Goal: Task Accomplishment & Management: Manage account settings

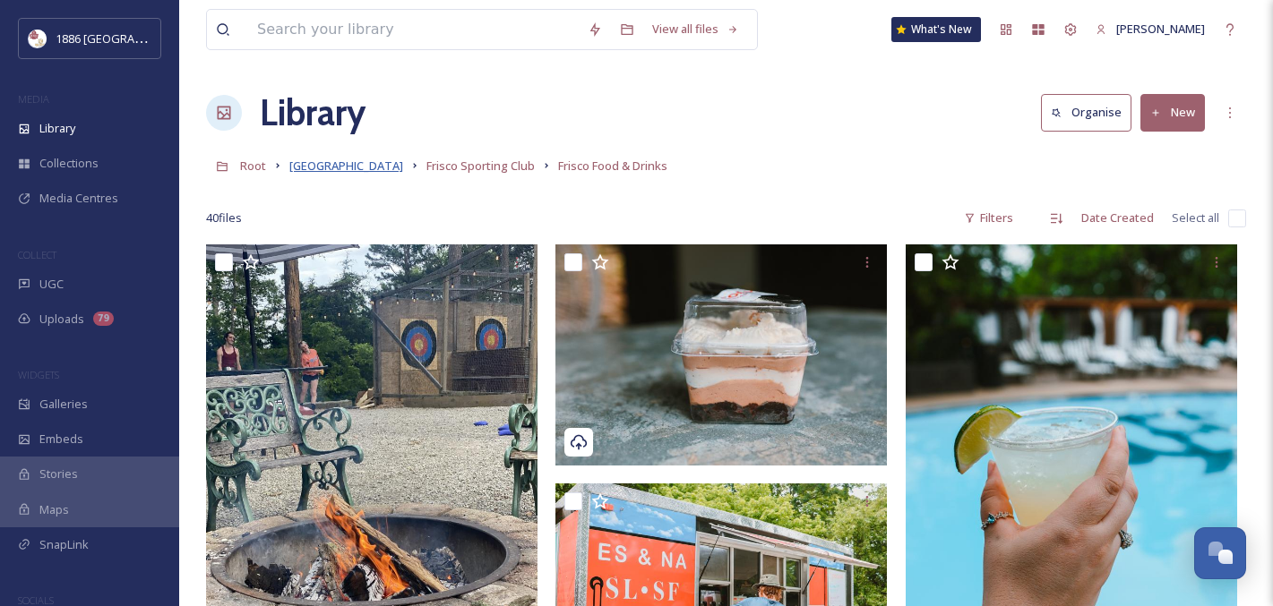
click at [321, 167] on span "[GEOGRAPHIC_DATA]" at bounding box center [346, 166] width 114 height 16
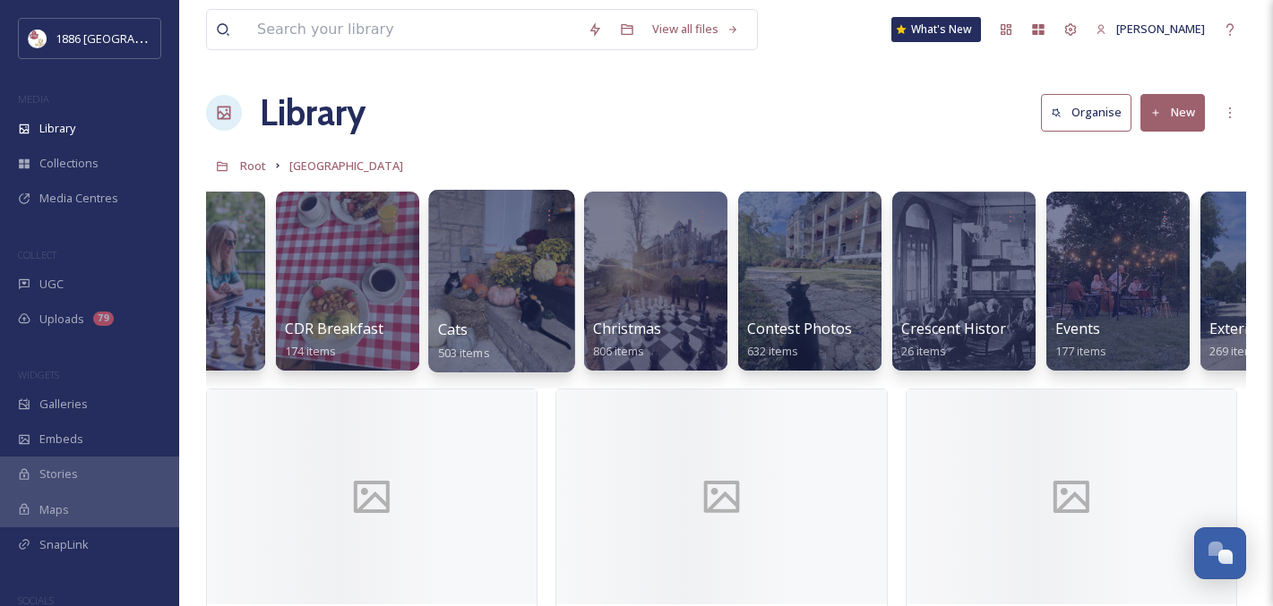
scroll to position [0, 253]
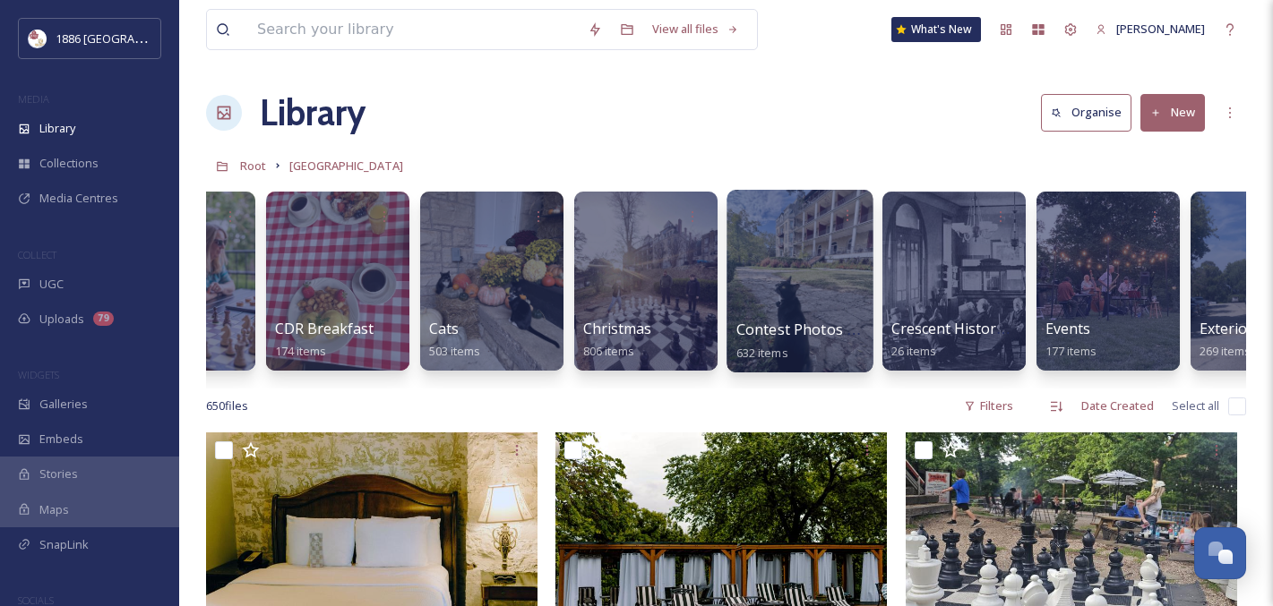
click at [771, 325] on span "Contest Photos (Seasons)" at bounding box center [824, 330] width 177 height 20
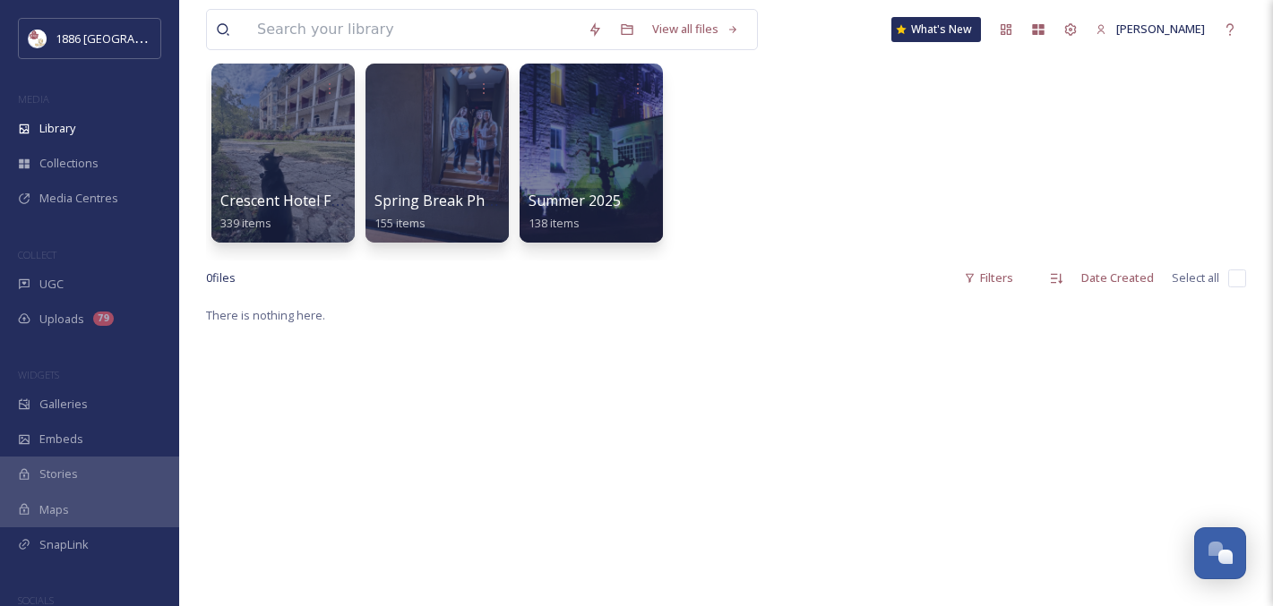
scroll to position [136, 0]
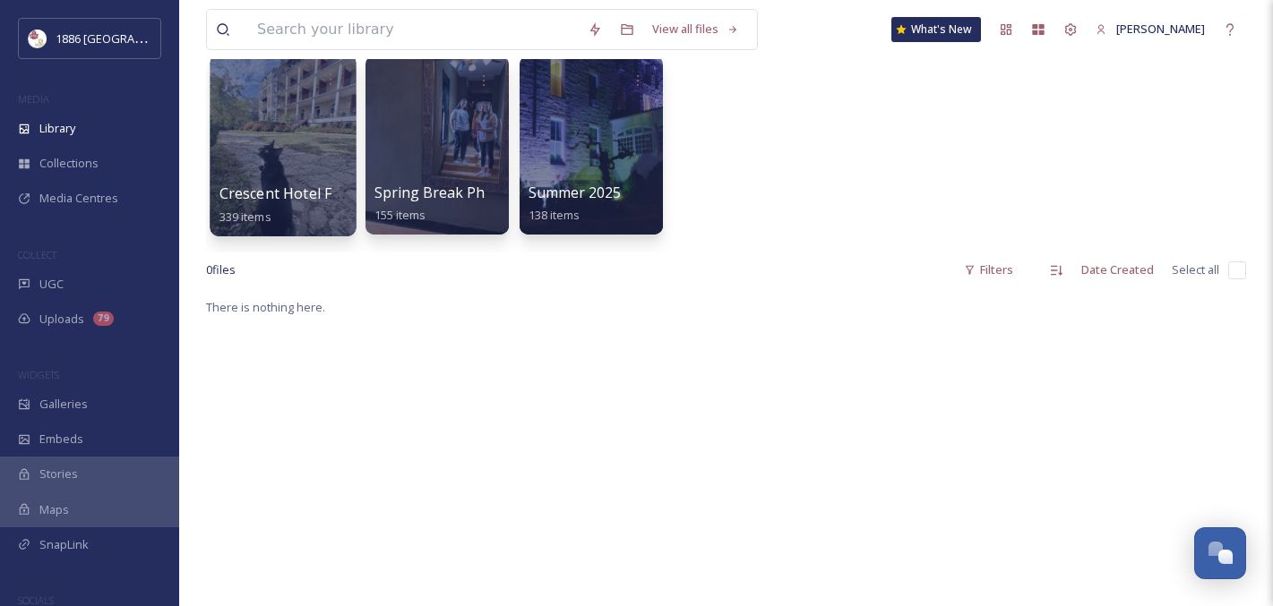
click at [297, 196] on span "Crescent Hotel Fall Photos" at bounding box center [309, 194] width 181 height 20
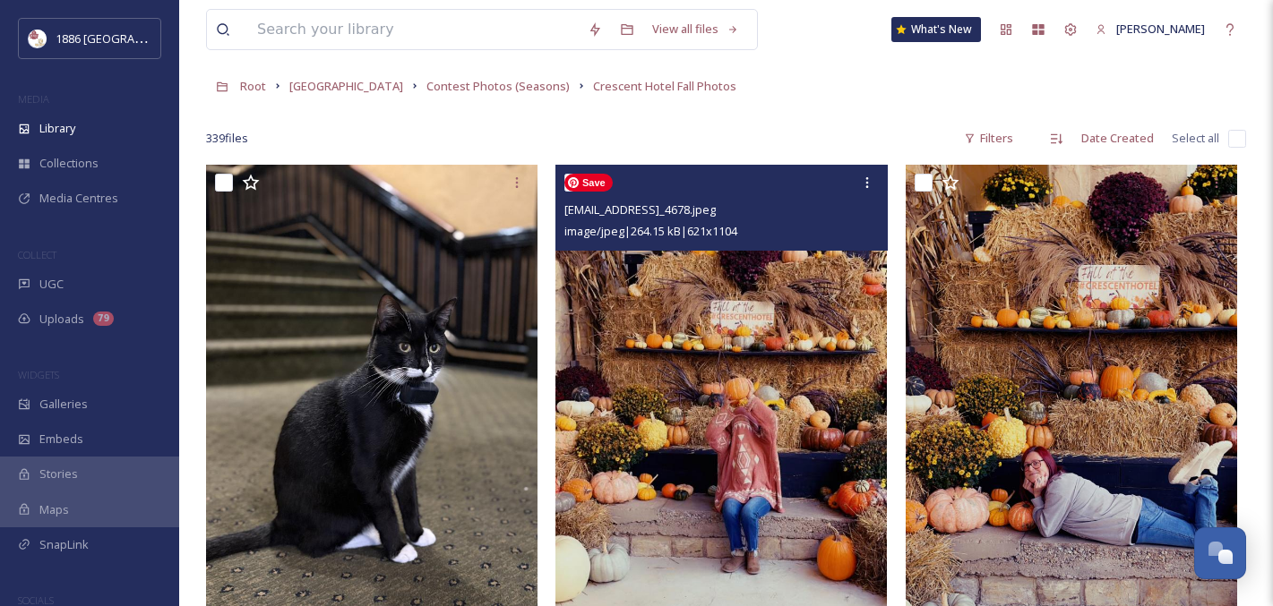
scroll to position [81, 0]
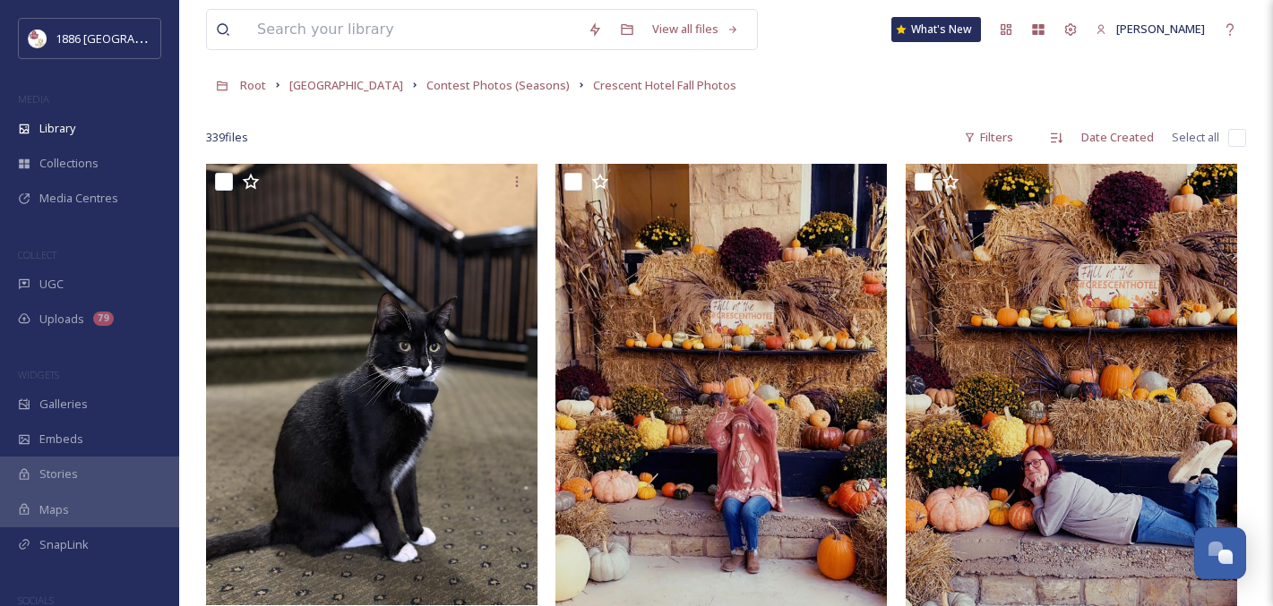
click at [1237, 133] on input "checkbox" at bounding box center [1237, 138] width 18 height 18
checkbox input "true"
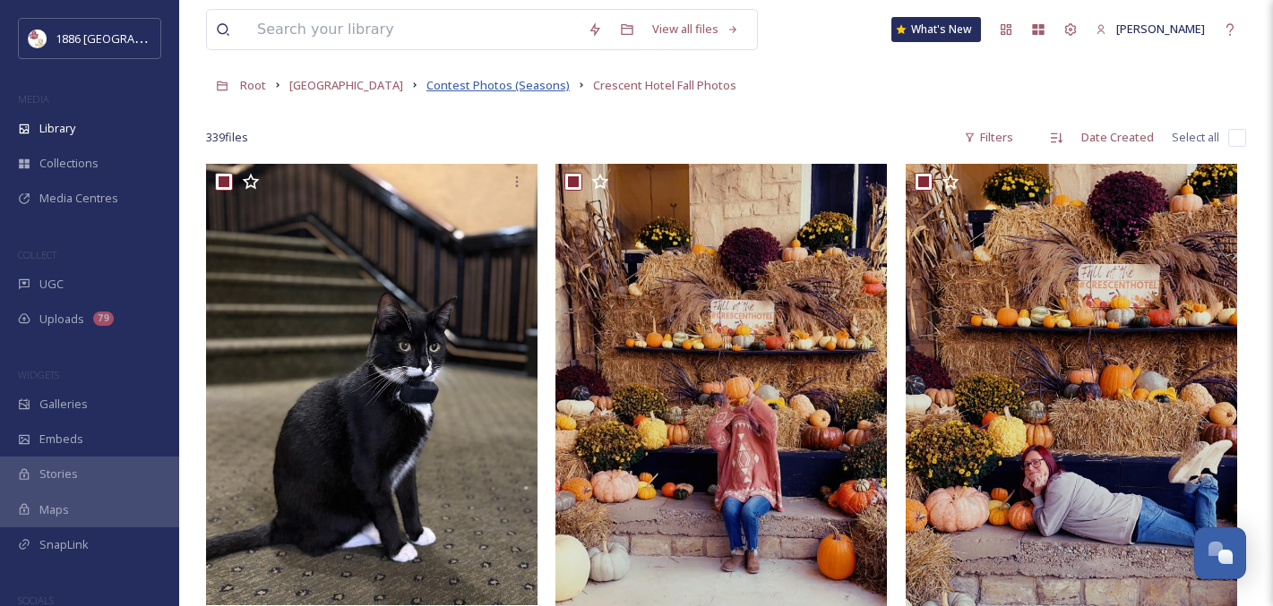
checkbox input "true"
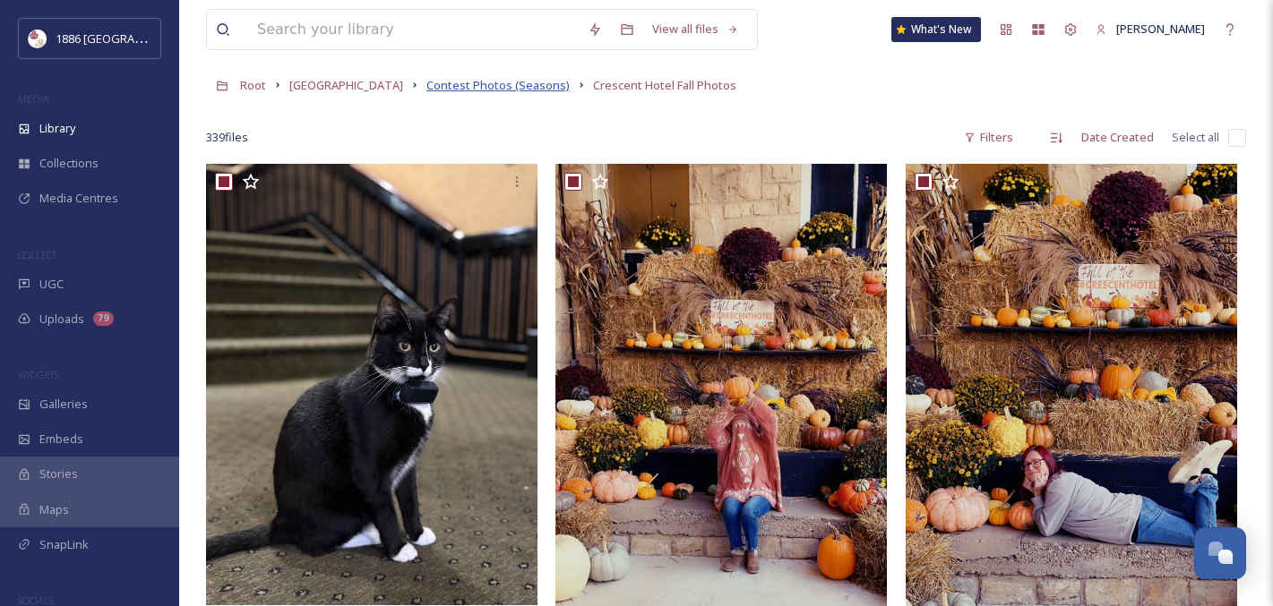
checkbox input "true"
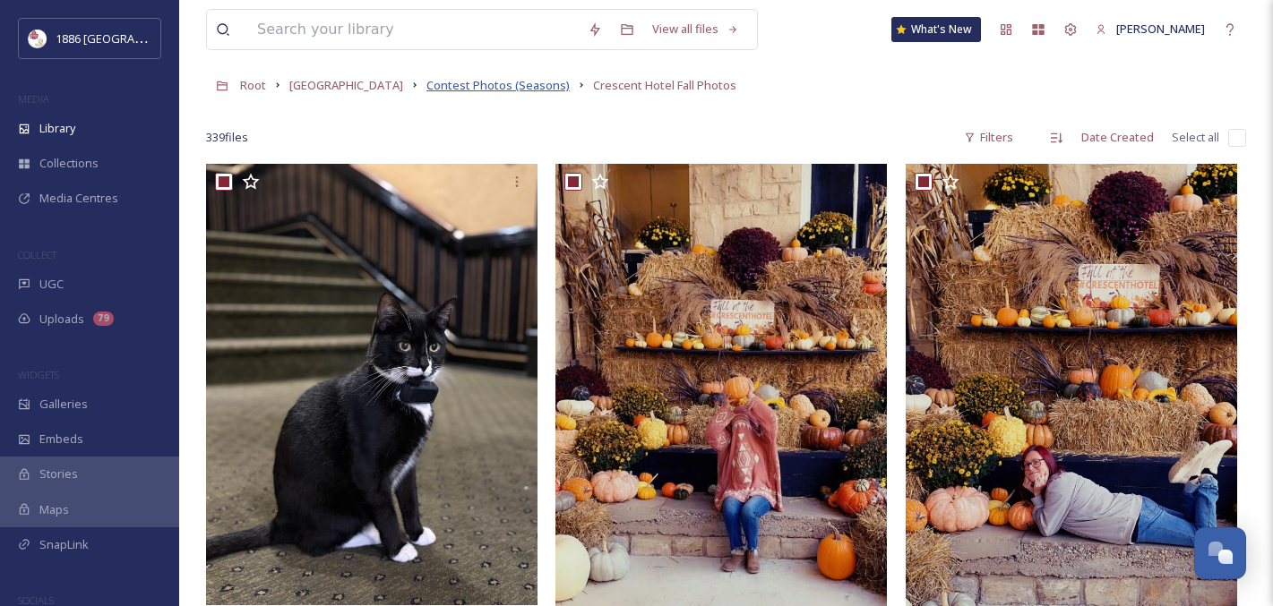
checkbox input "true"
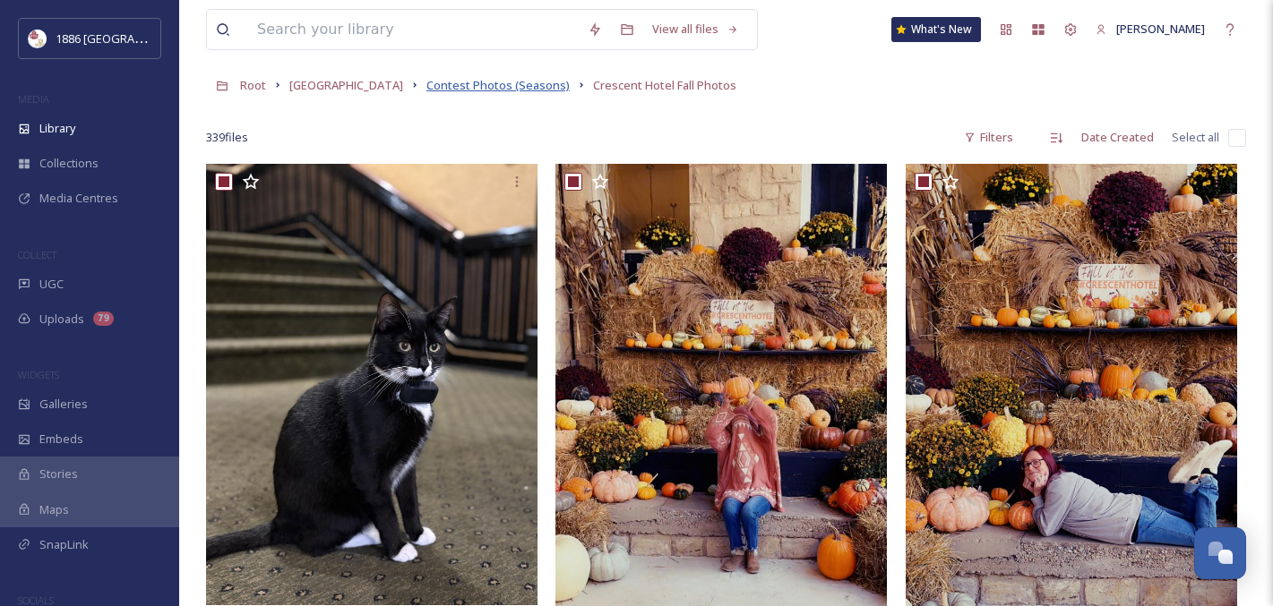
checkbox input "true"
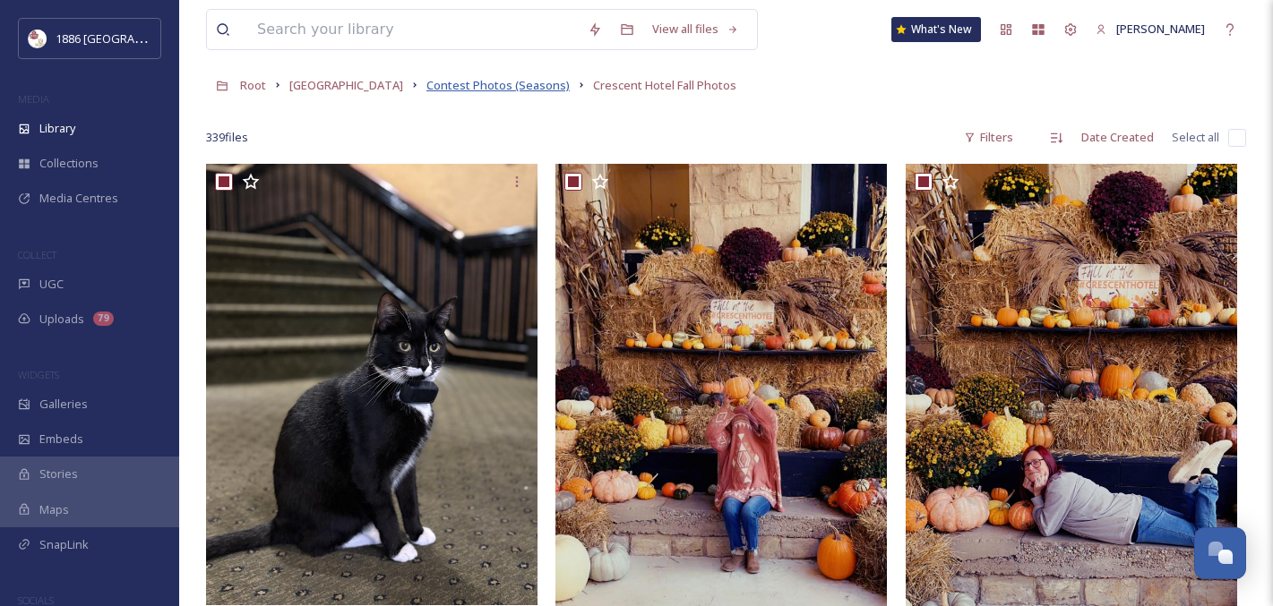
checkbox input "true"
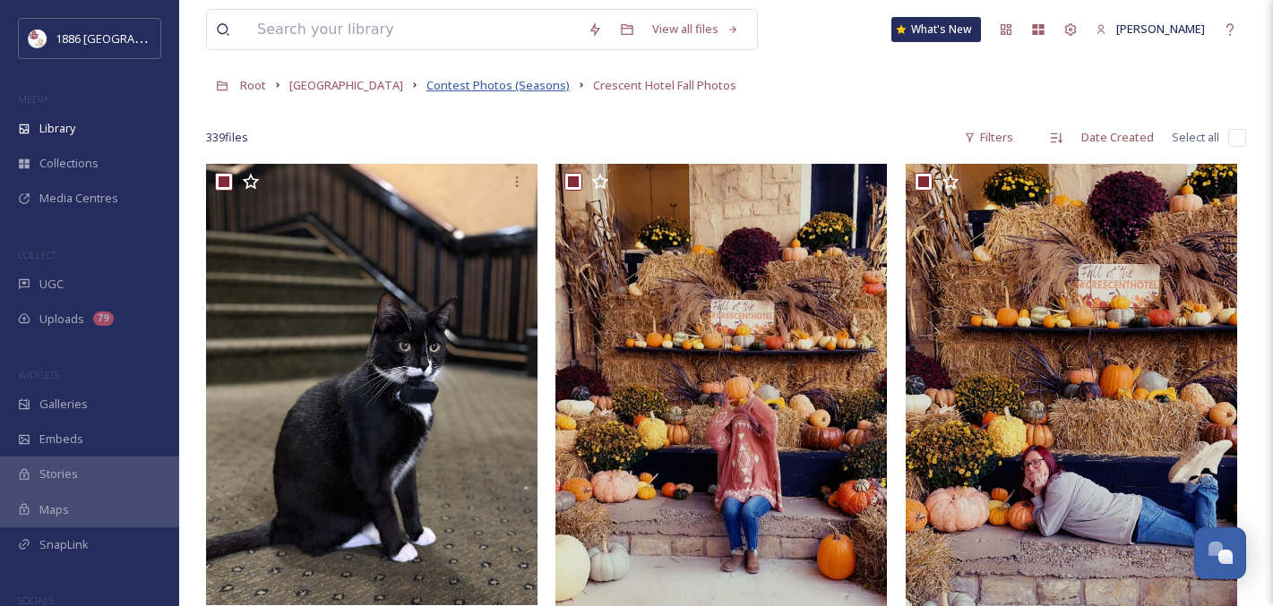
checkbox input "true"
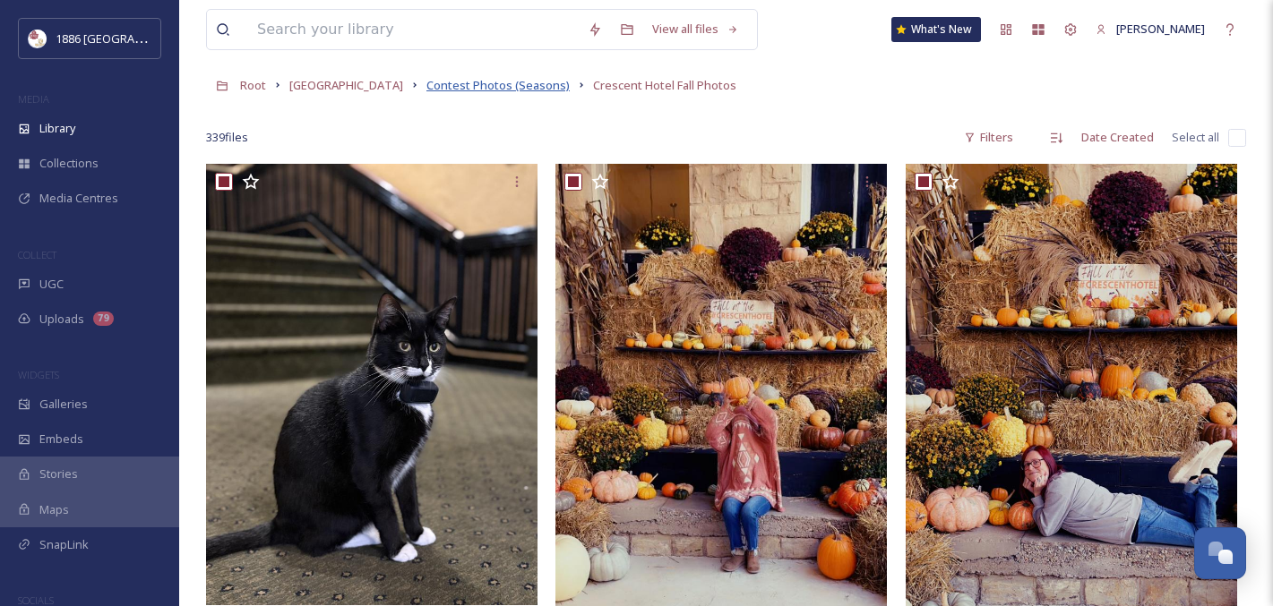
checkbox input "true"
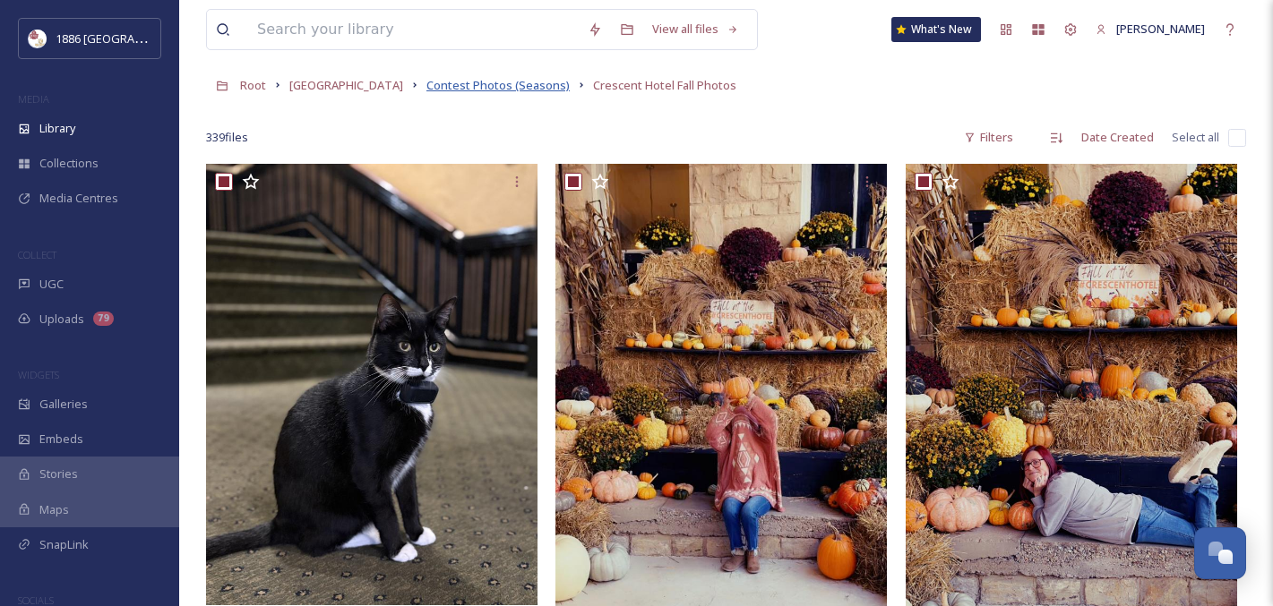
checkbox input "true"
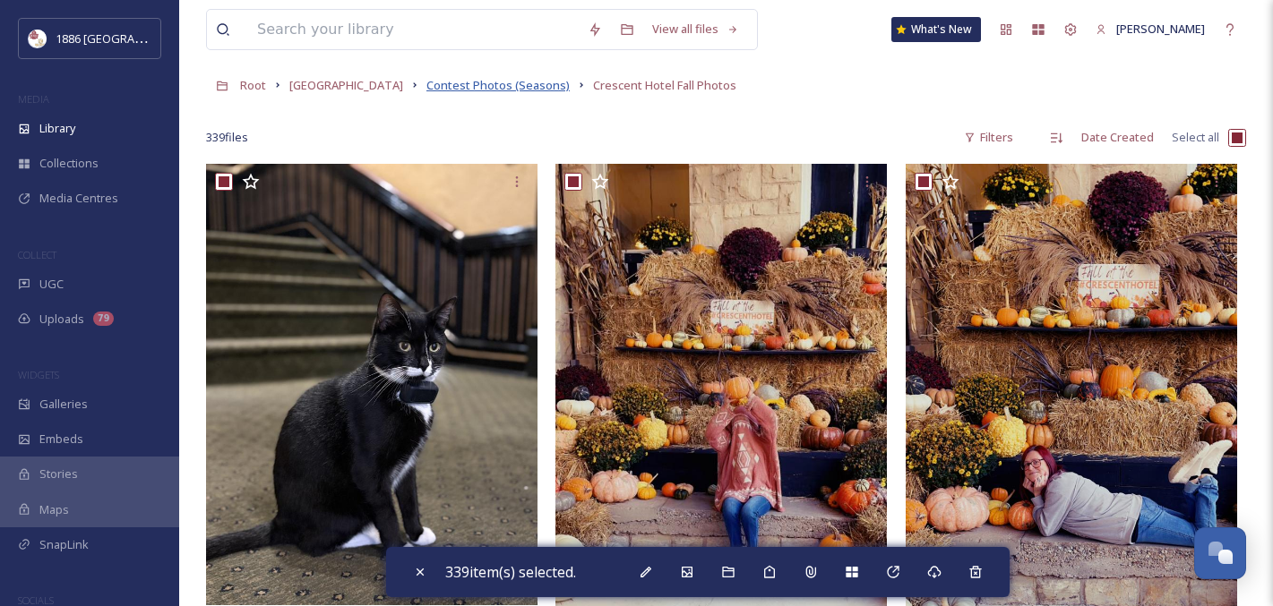
click at [502, 87] on span "Contest Photos (Seasons)" at bounding box center [497, 85] width 143 height 16
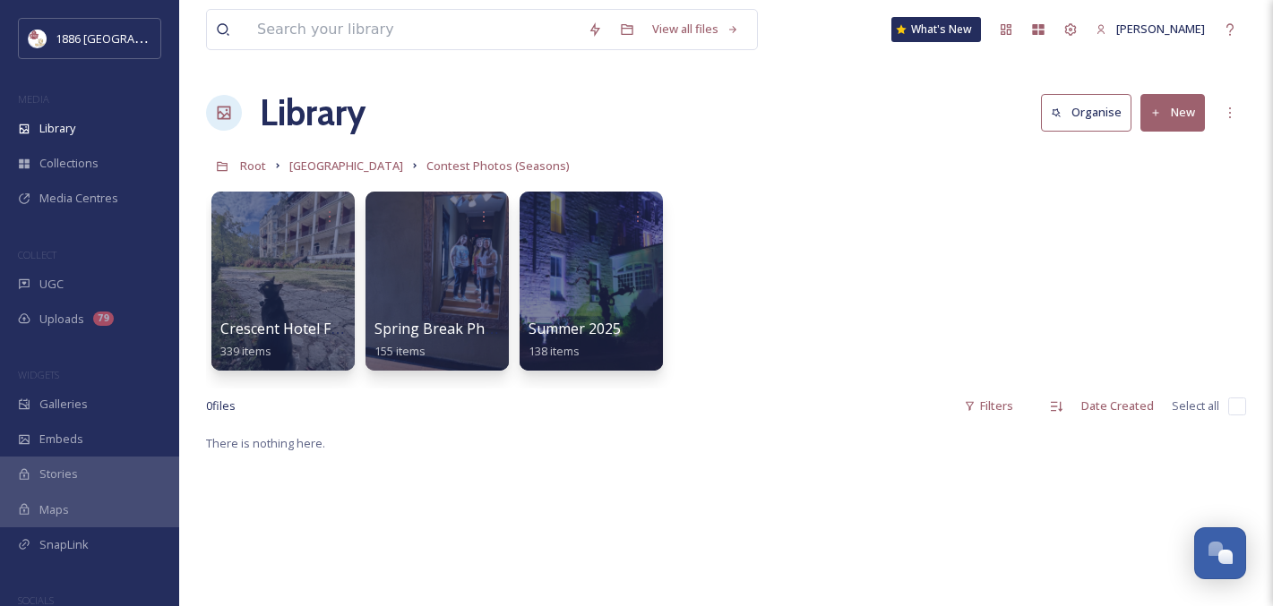
click at [1197, 119] on button "New" at bounding box center [1172, 112] width 64 height 37
click at [1177, 215] on div "Folder" at bounding box center [1152, 224] width 101 height 35
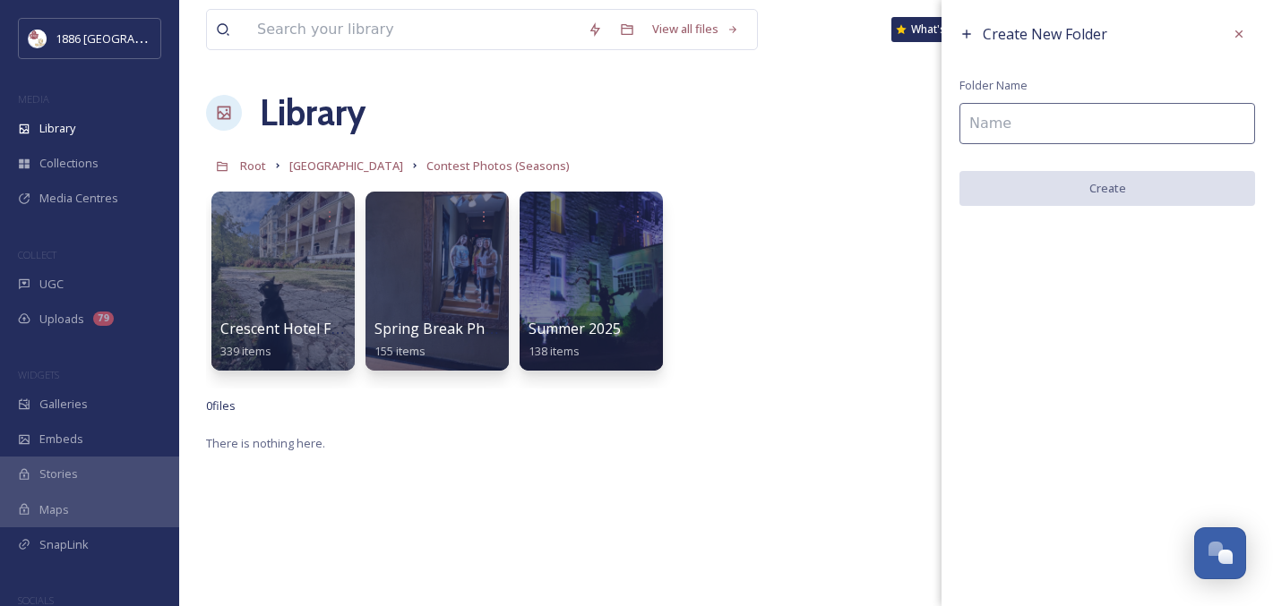
click at [1110, 116] on input at bounding box center [1107, 123] width 296 height 41
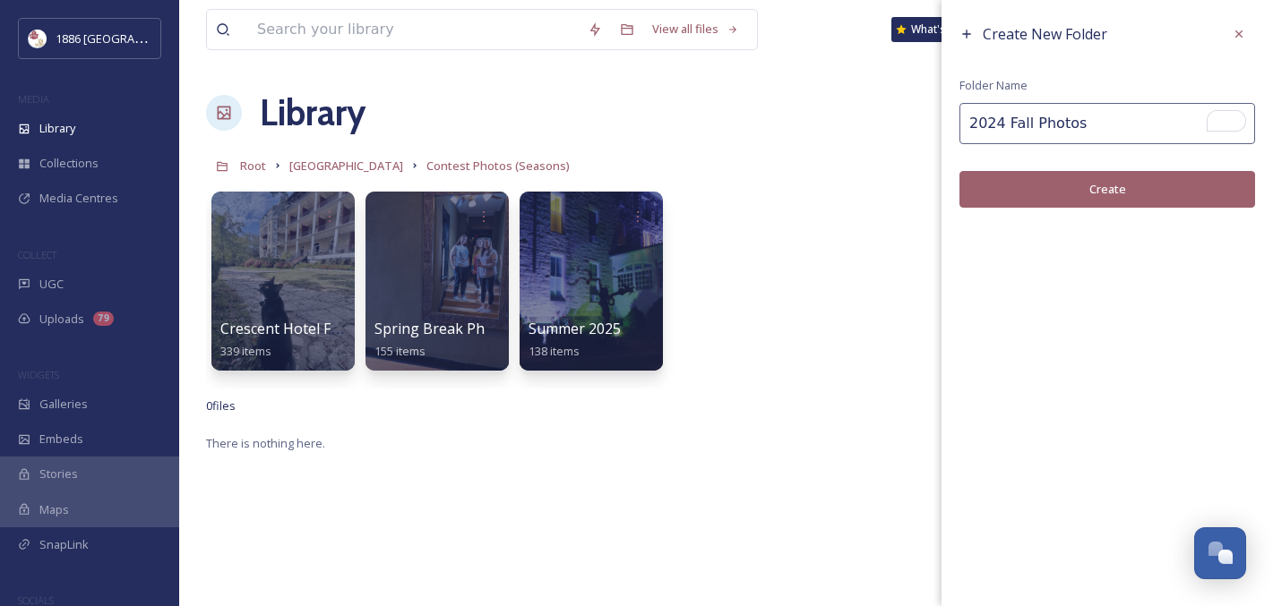
type input "2024 Fall Photos"
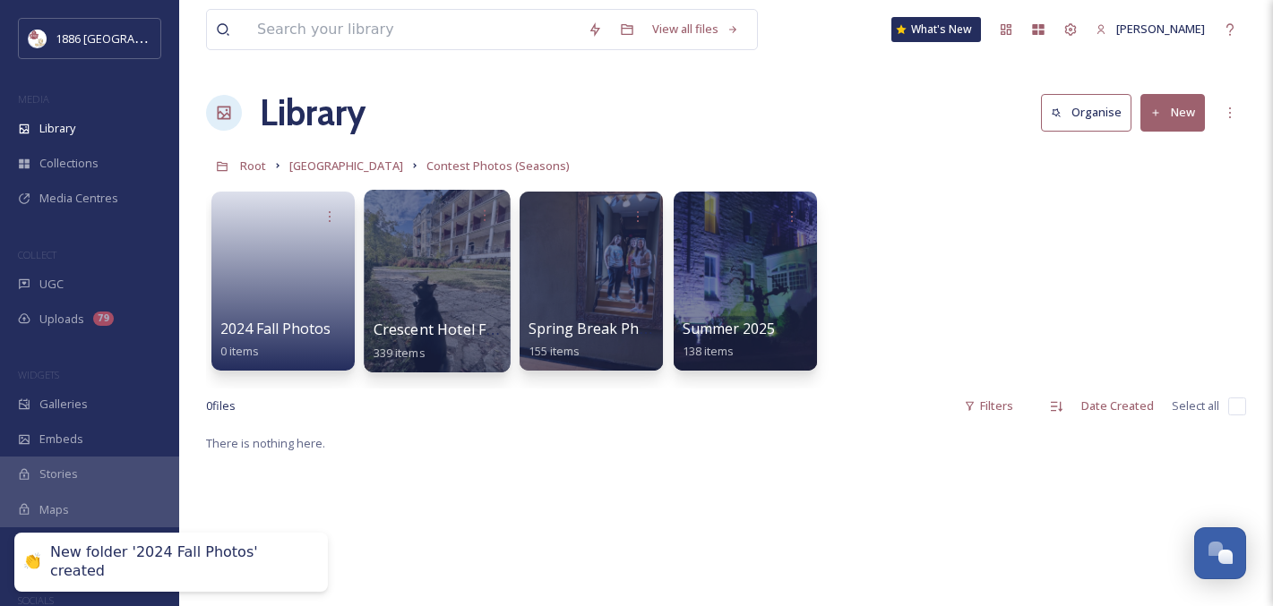
click at [420, 313] on div at bounding box center [437, 281] width 146 height 183
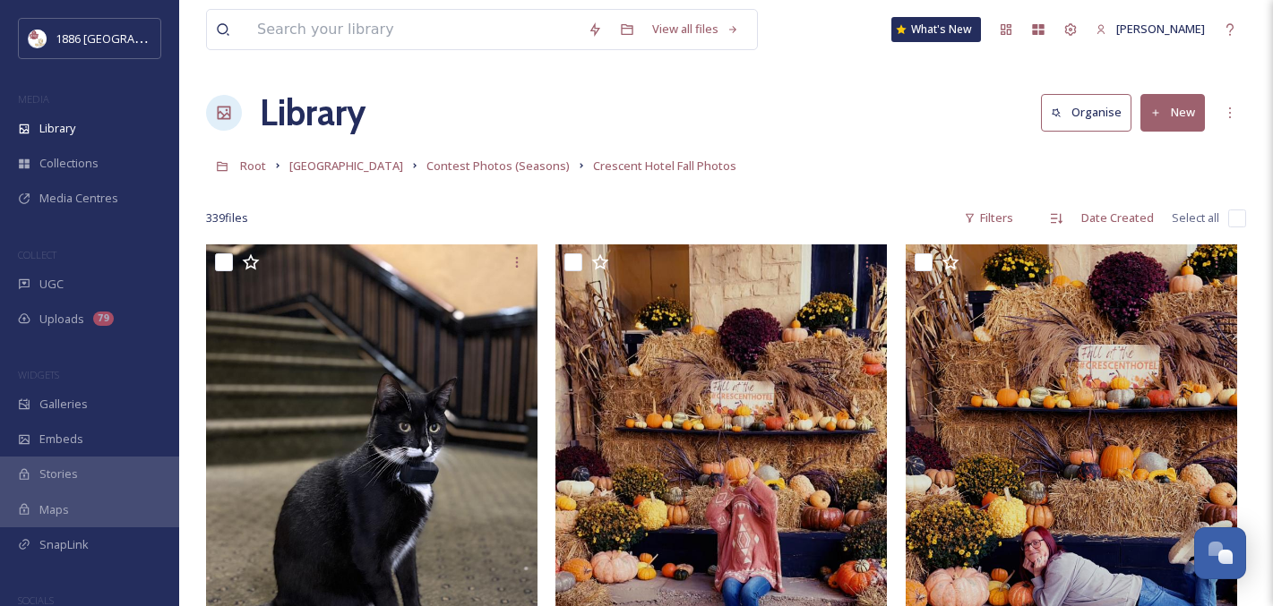
click at [1233, 215] on input "checkbox" at bounding box center [1237, 219] width 18 height 18
checkbox input "true"
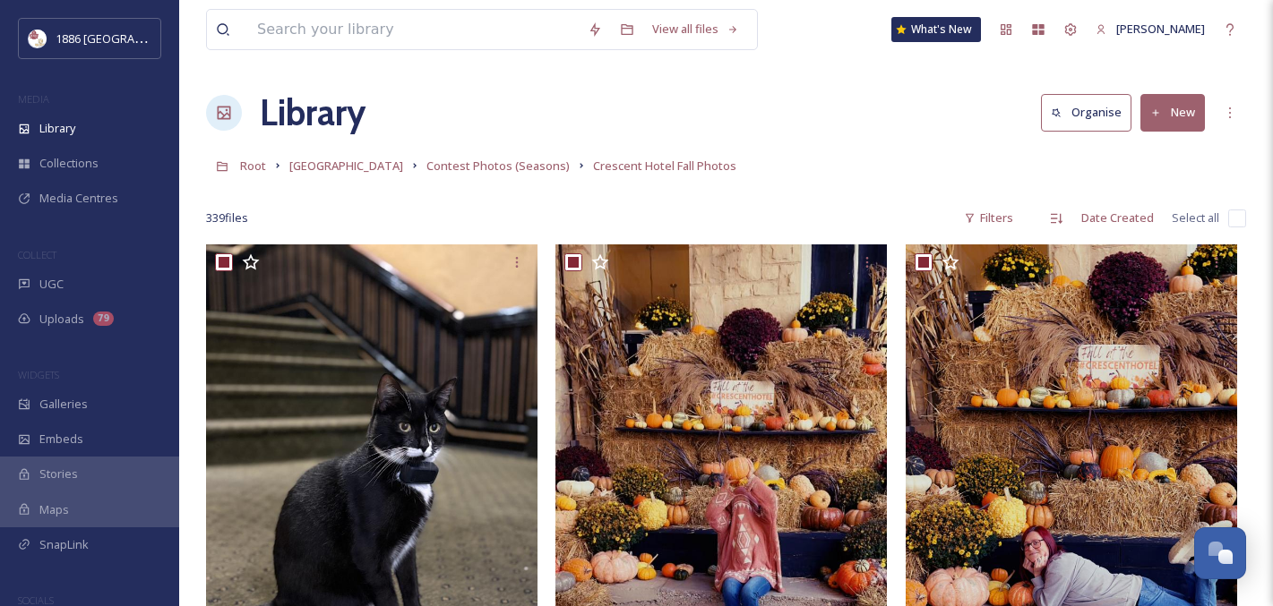
checkbox input "true"
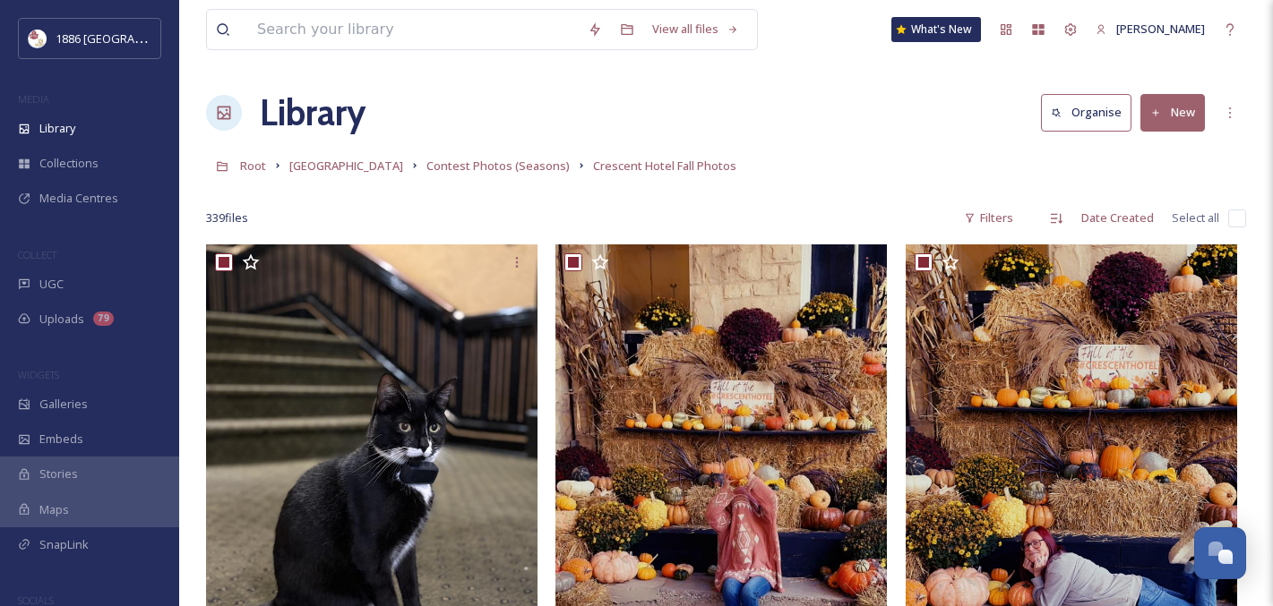
checkbox input "true"
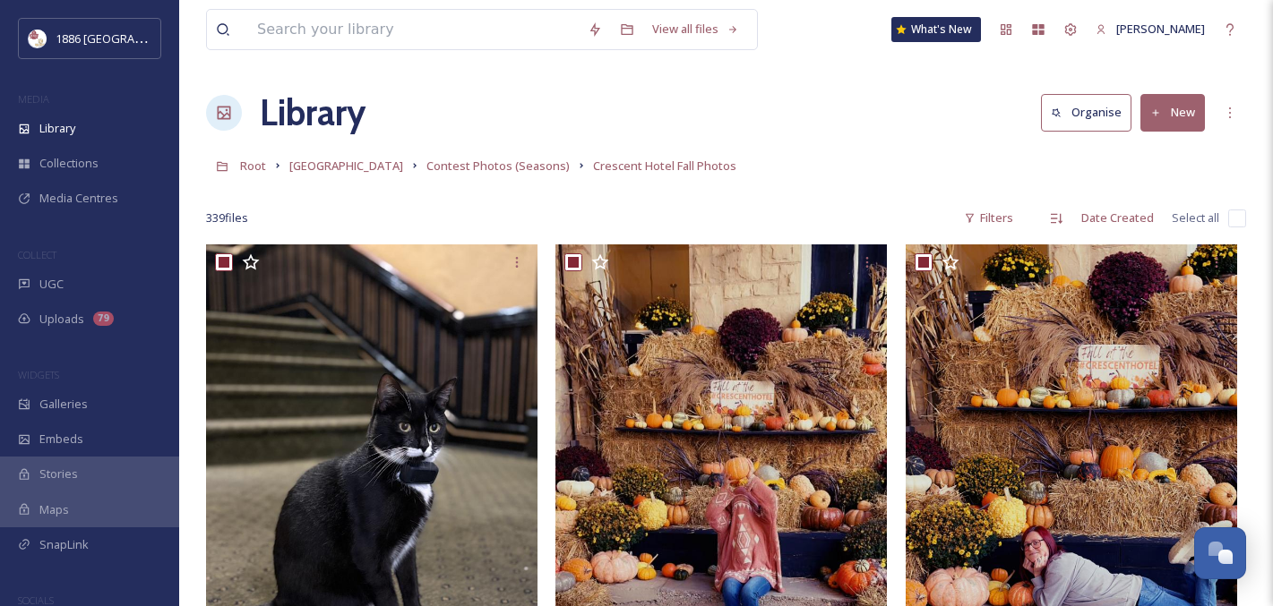
checkbox input "true"
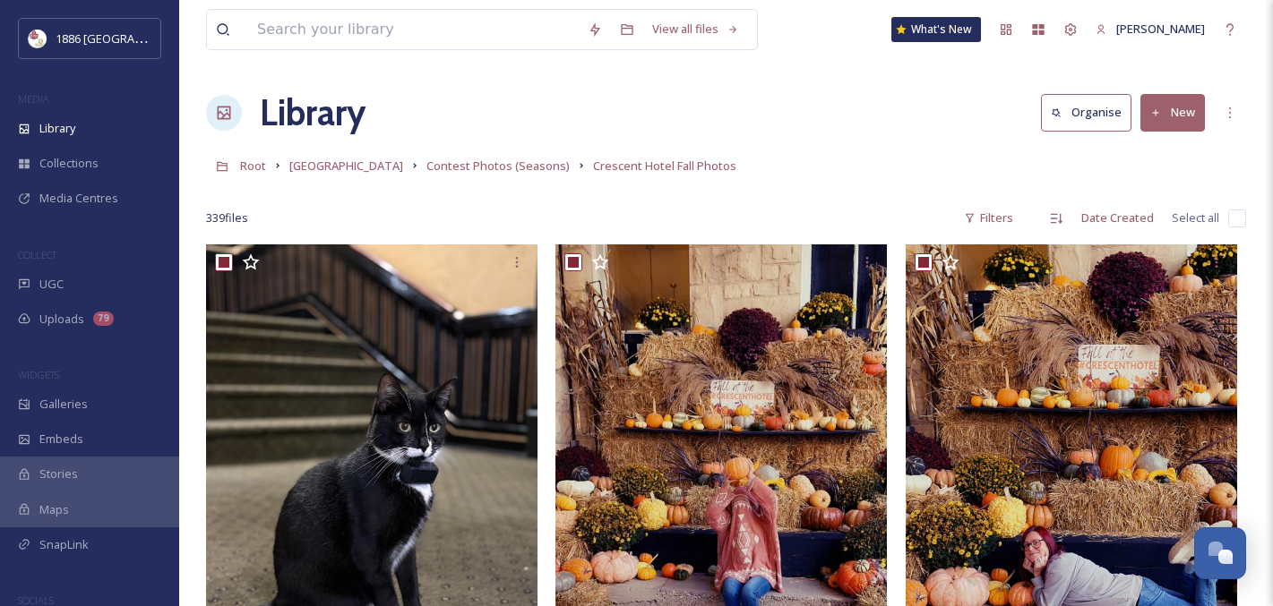
checkbox input "true"
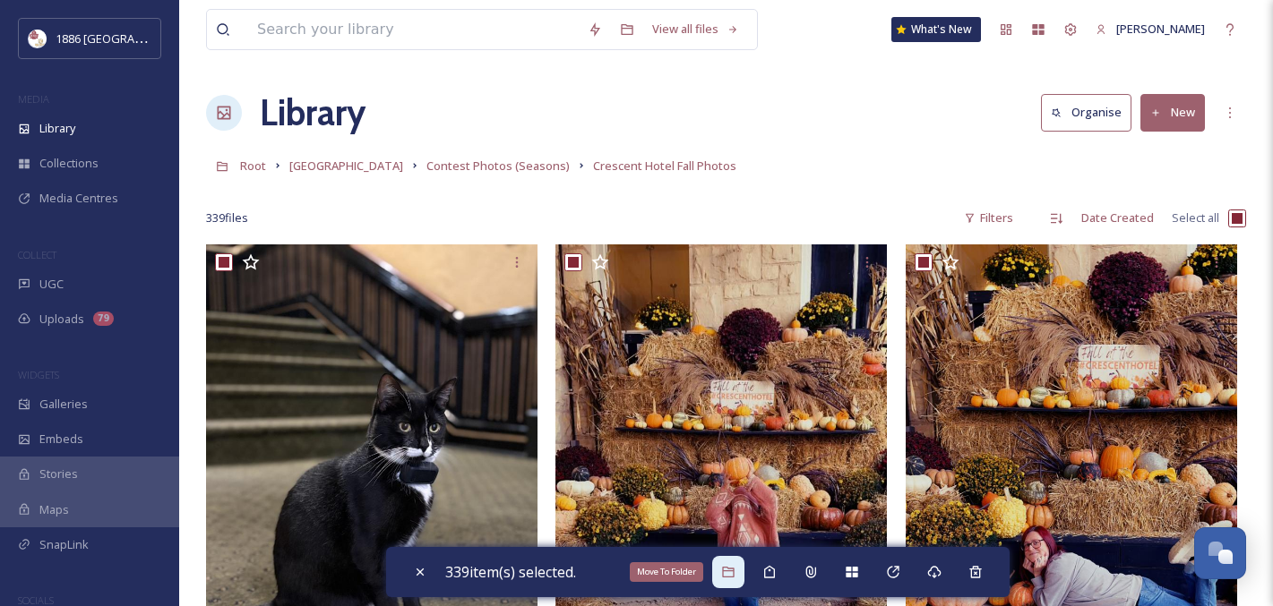
click at [733, 568] on icon at bounding box center [728, 572] width 12 height 11
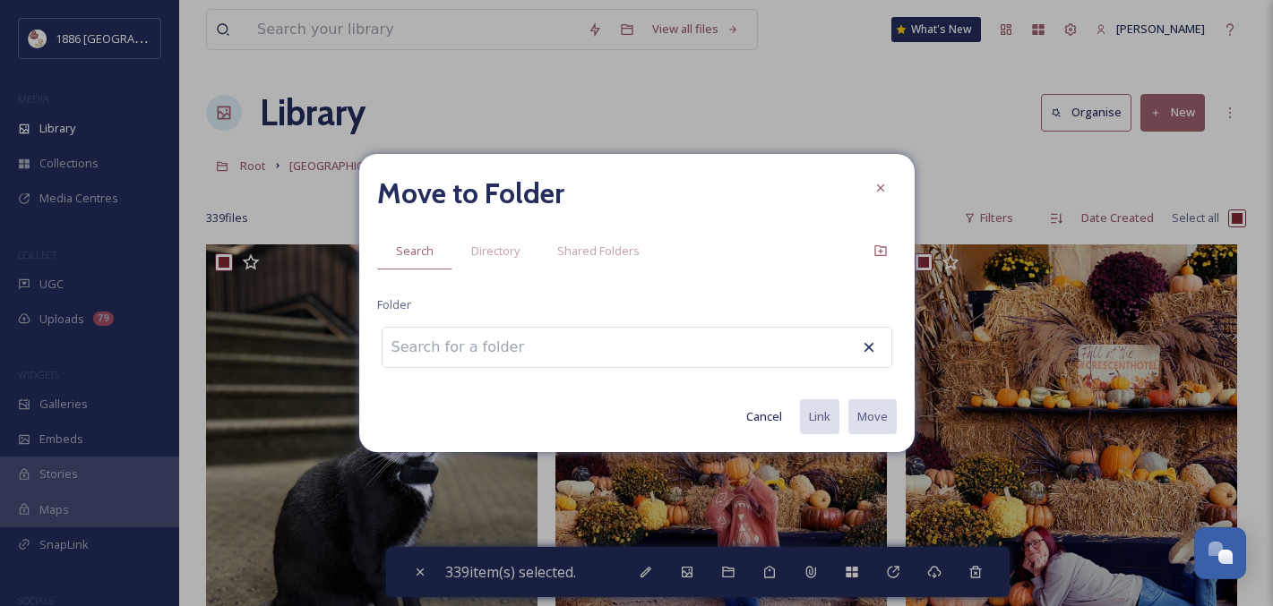
click at [511, 340] on input at bounding box center [480, 347] width 197 height 39
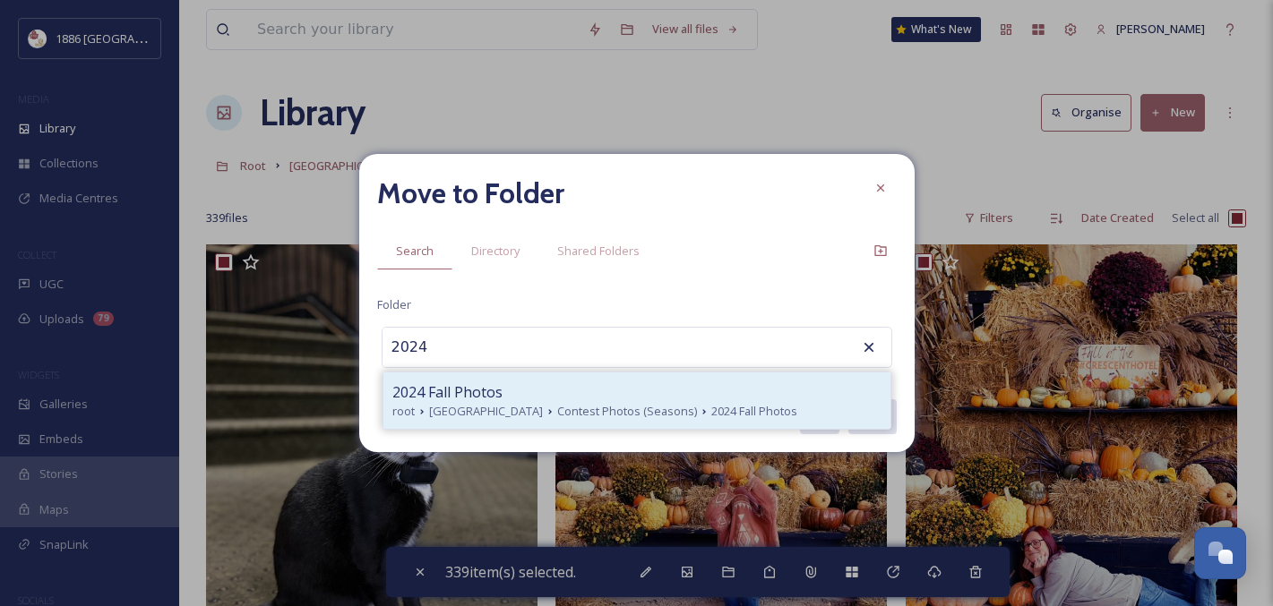
click at [612, 413] on span "Contest Photos (Seasons)" at bounding box center [627, 411] width 140 height 17
type input "2024 Fall Photos"
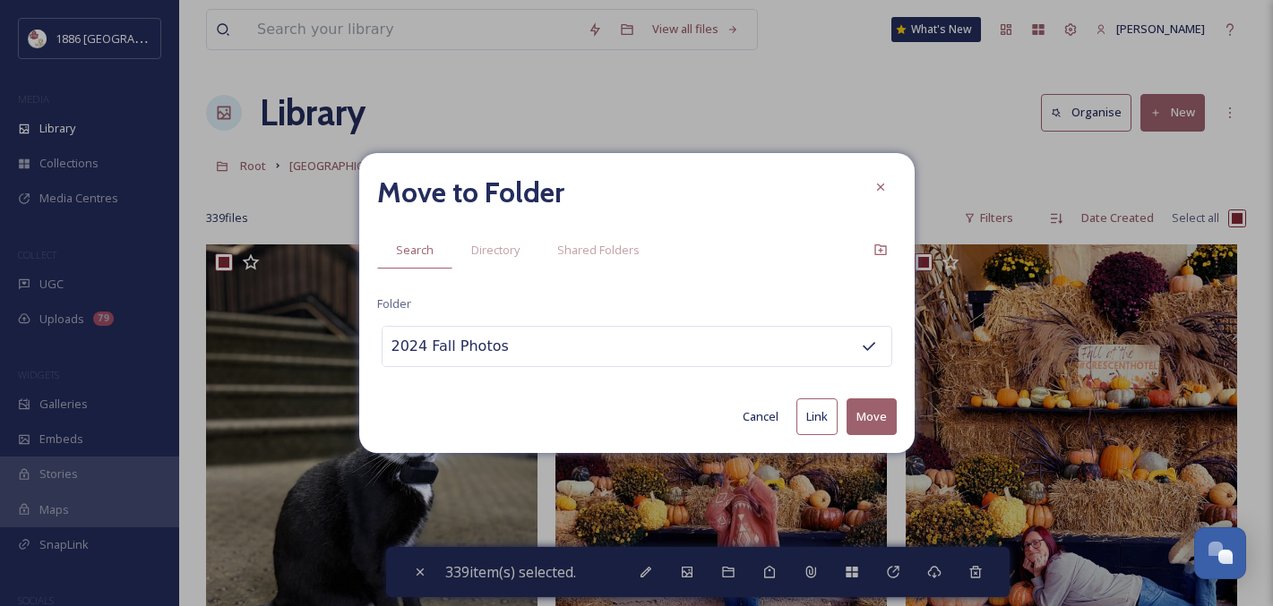
click at [883, 410] on button "Move" at bounding box center [871, 417] width 50 height 37
checkbox input "false"
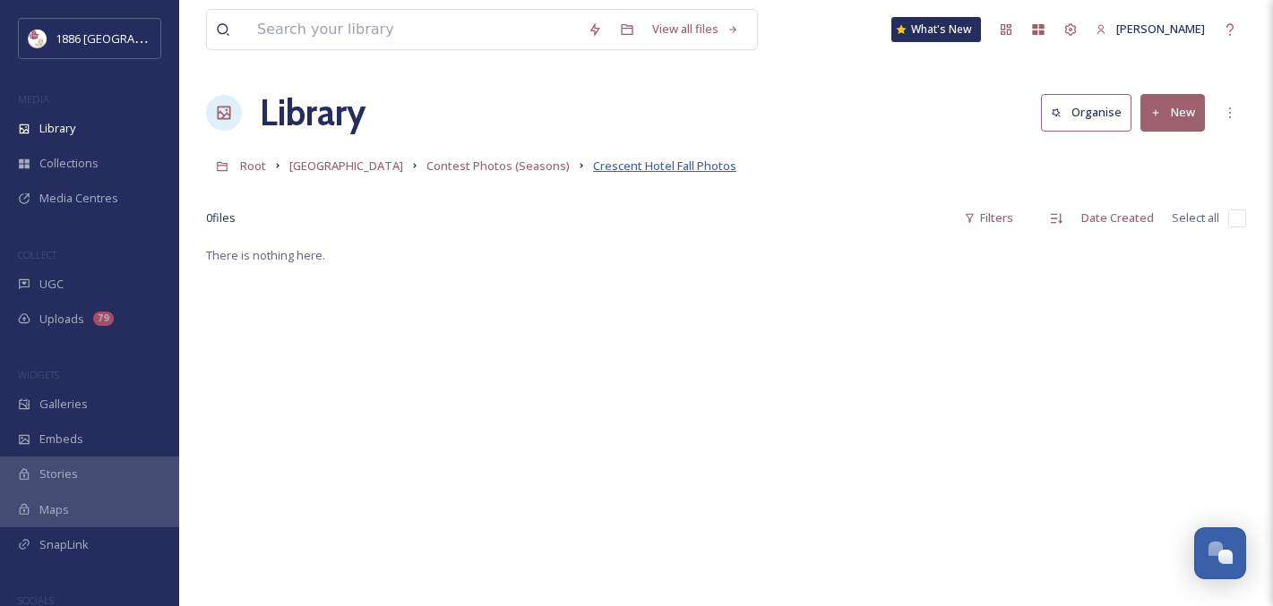
click at [622, 164] on span "Crescent Hotel Fall Photos" at bounding box center [664, 166] width 143 height 16
click at [837, 338] on div "There is nothing here." at bounding box center [726, 547] width 1040 height 606
